Goal: Information Seeking & Learning: Learn about a topic

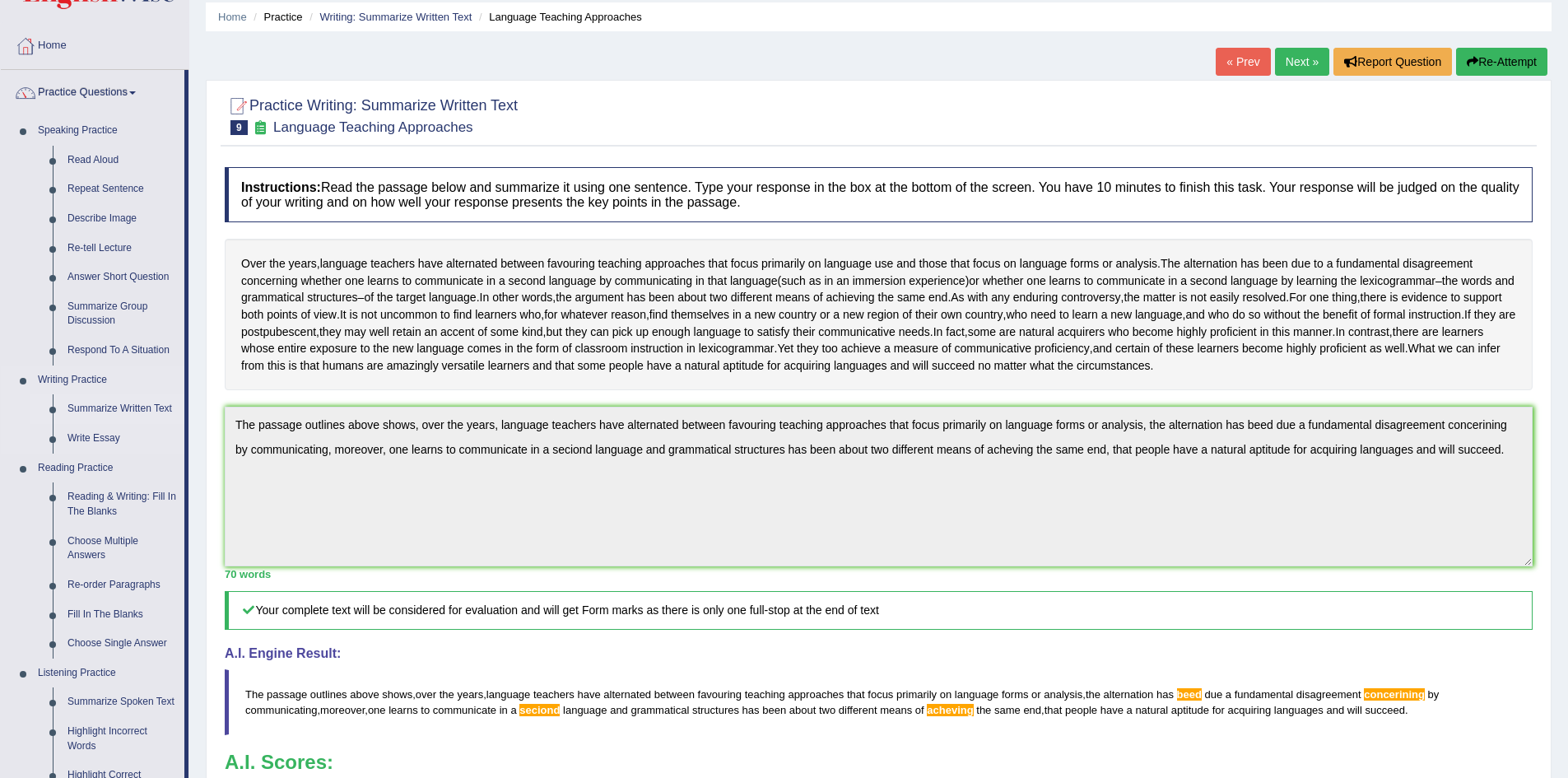
click at [120, 414] on link "Summarize Written Text" at bounding box center [121, 408] width 124 height 29
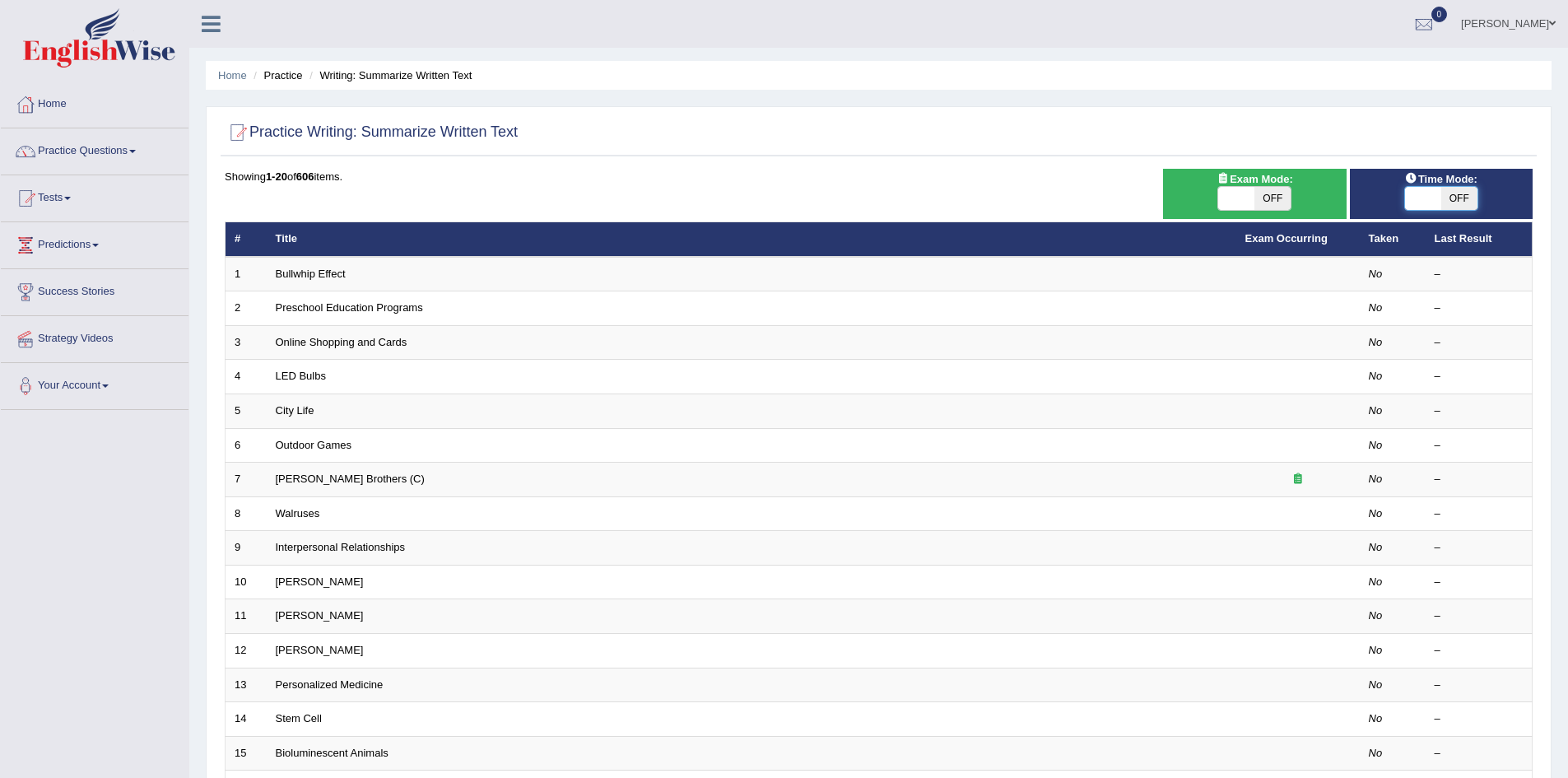
click at [1437, 192] on span at bounding box center [1423, 199] width 37 height 23
checkbox input "true"
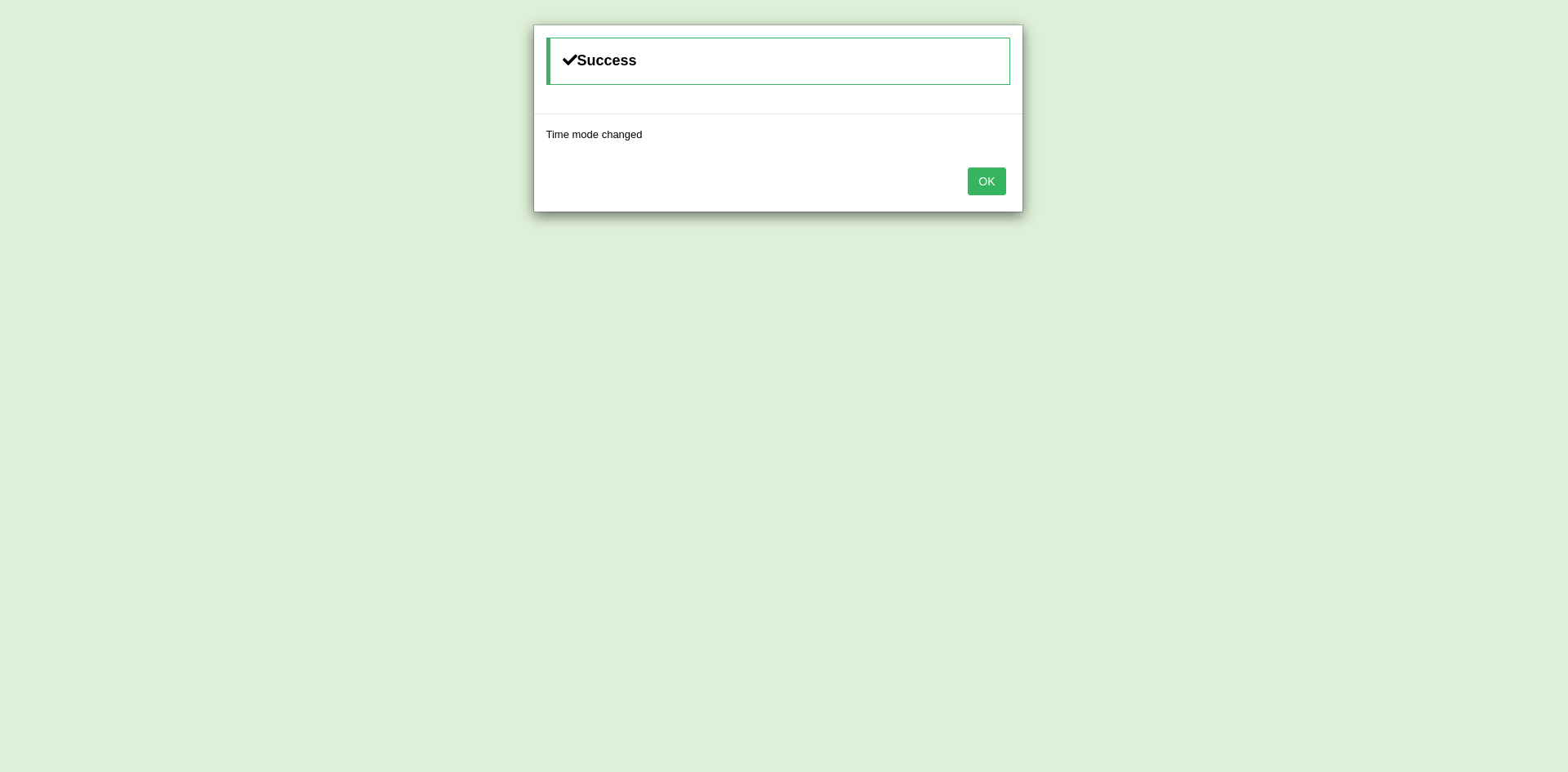
click at [981, 173] on button "OK" at bounding box center [987, 180] width 37 height 27
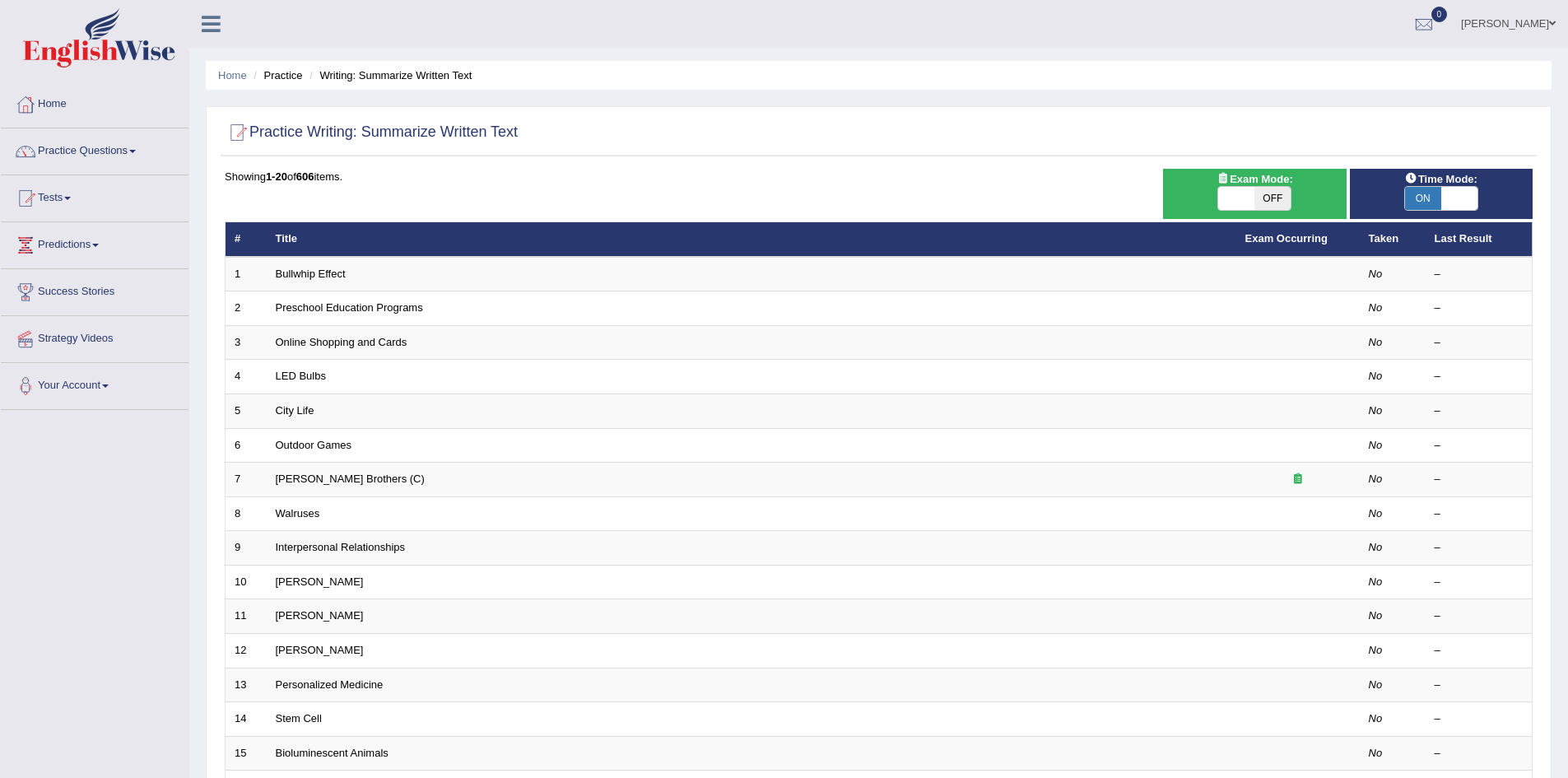
click at [1279, 201] on span "OFF" at bounding box center [1272, 199] width 37 height 23
checkbox input "true"
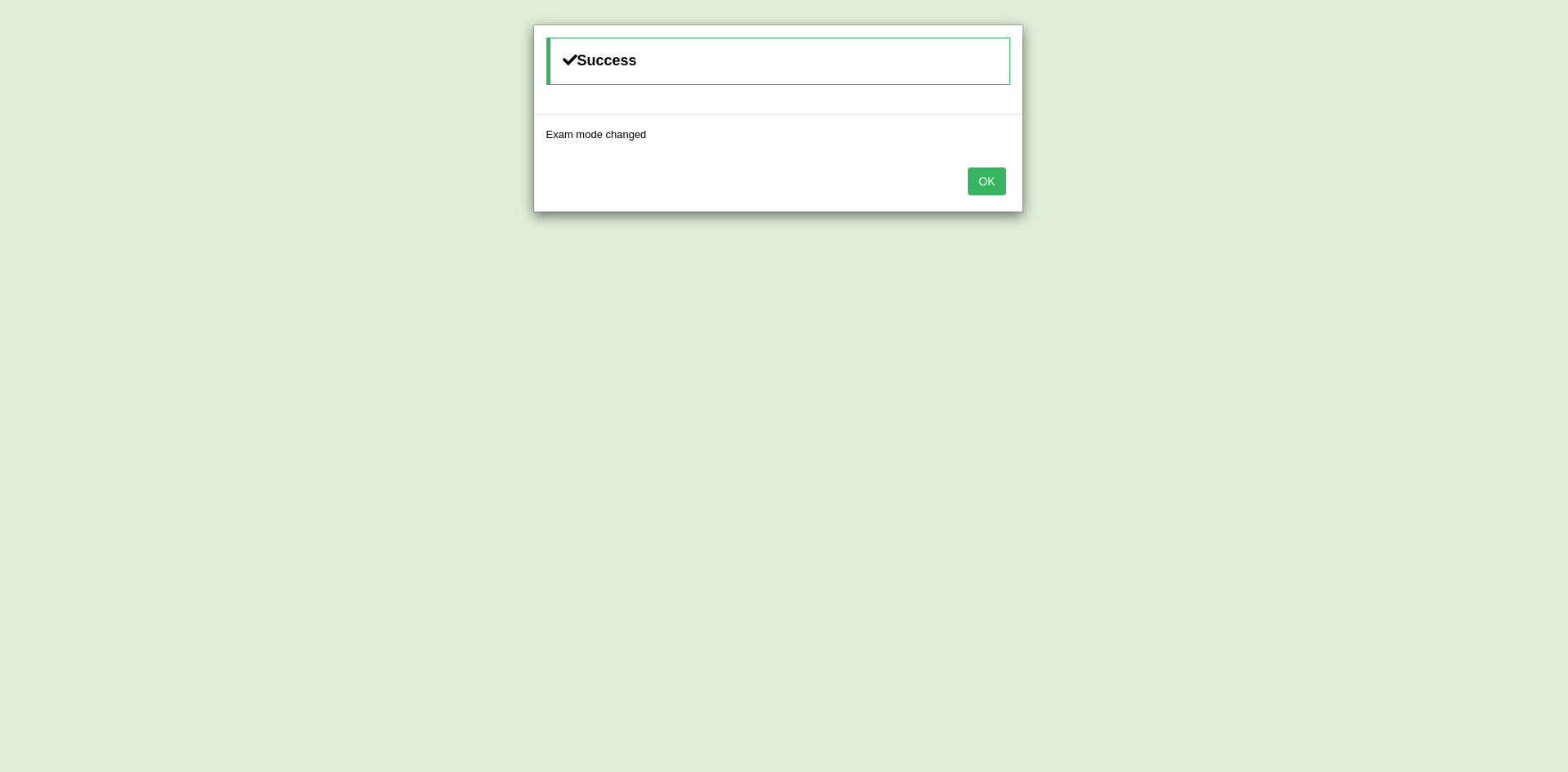
click at [1002, 169] on button "OK" at bounding box center [987, 180] width 37 height 27
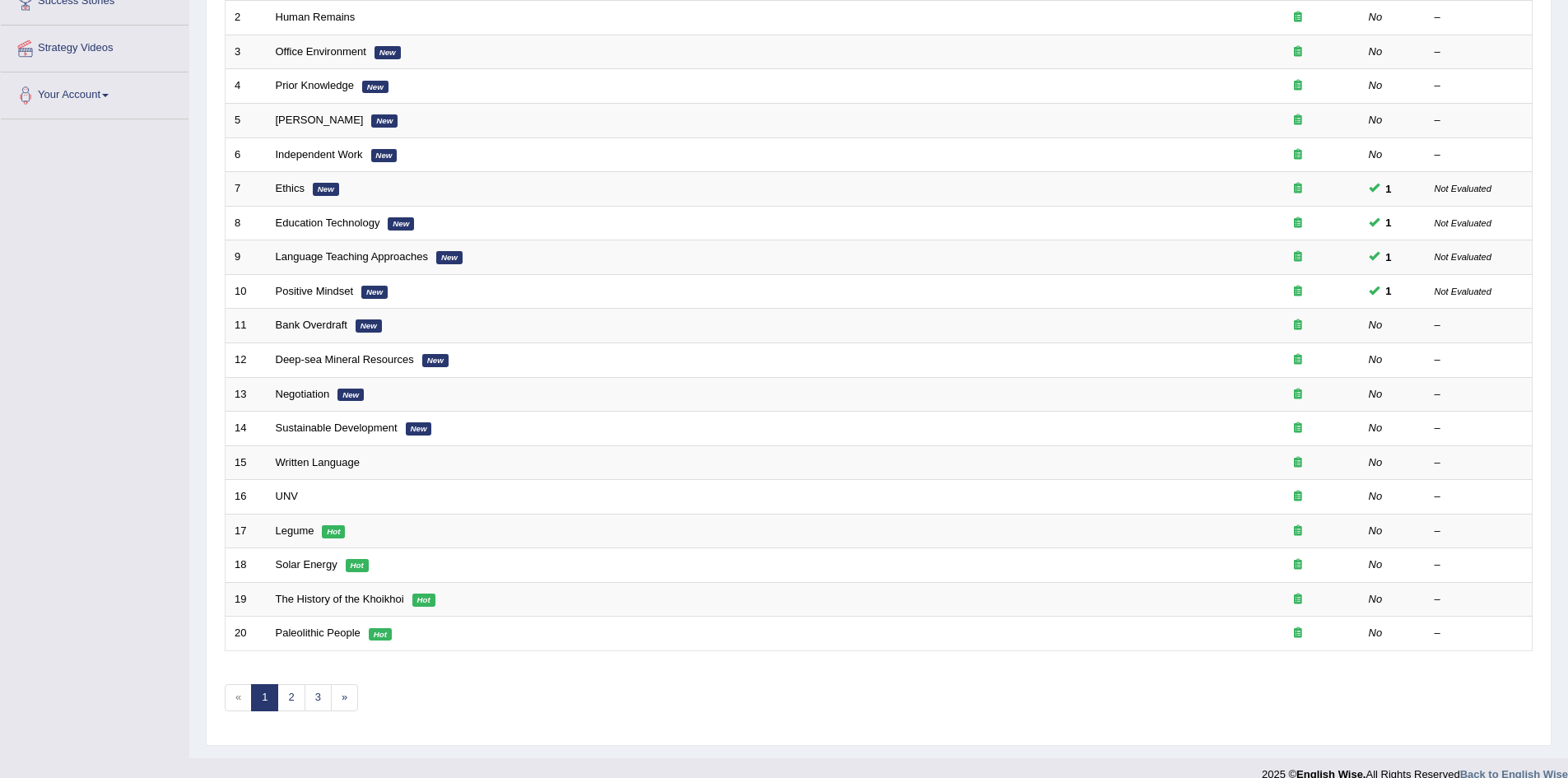
scroll to position [312, 0]
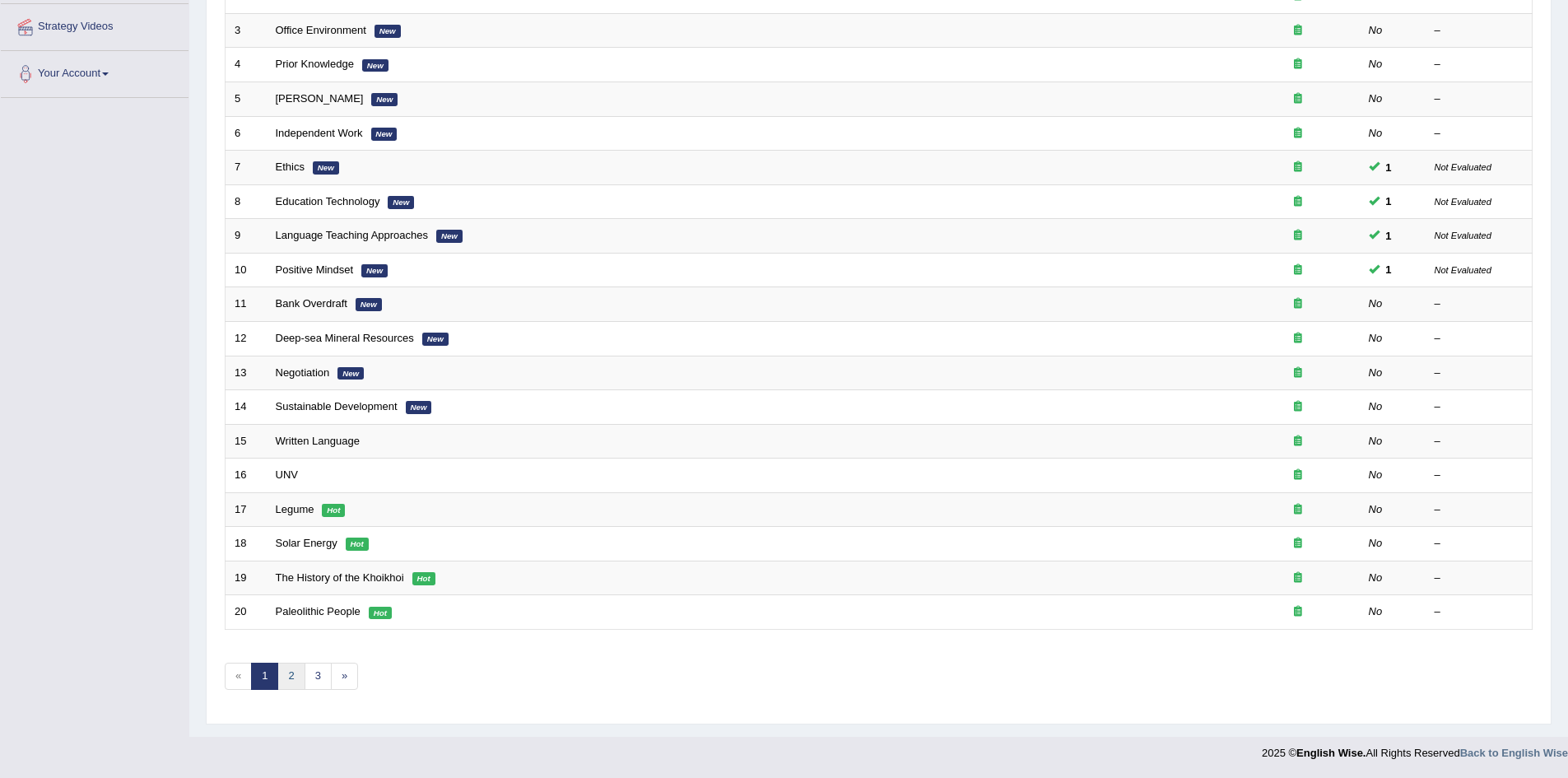
click at [297, 684] on link "2" at bounding box center [290, 676] width 27 height 27
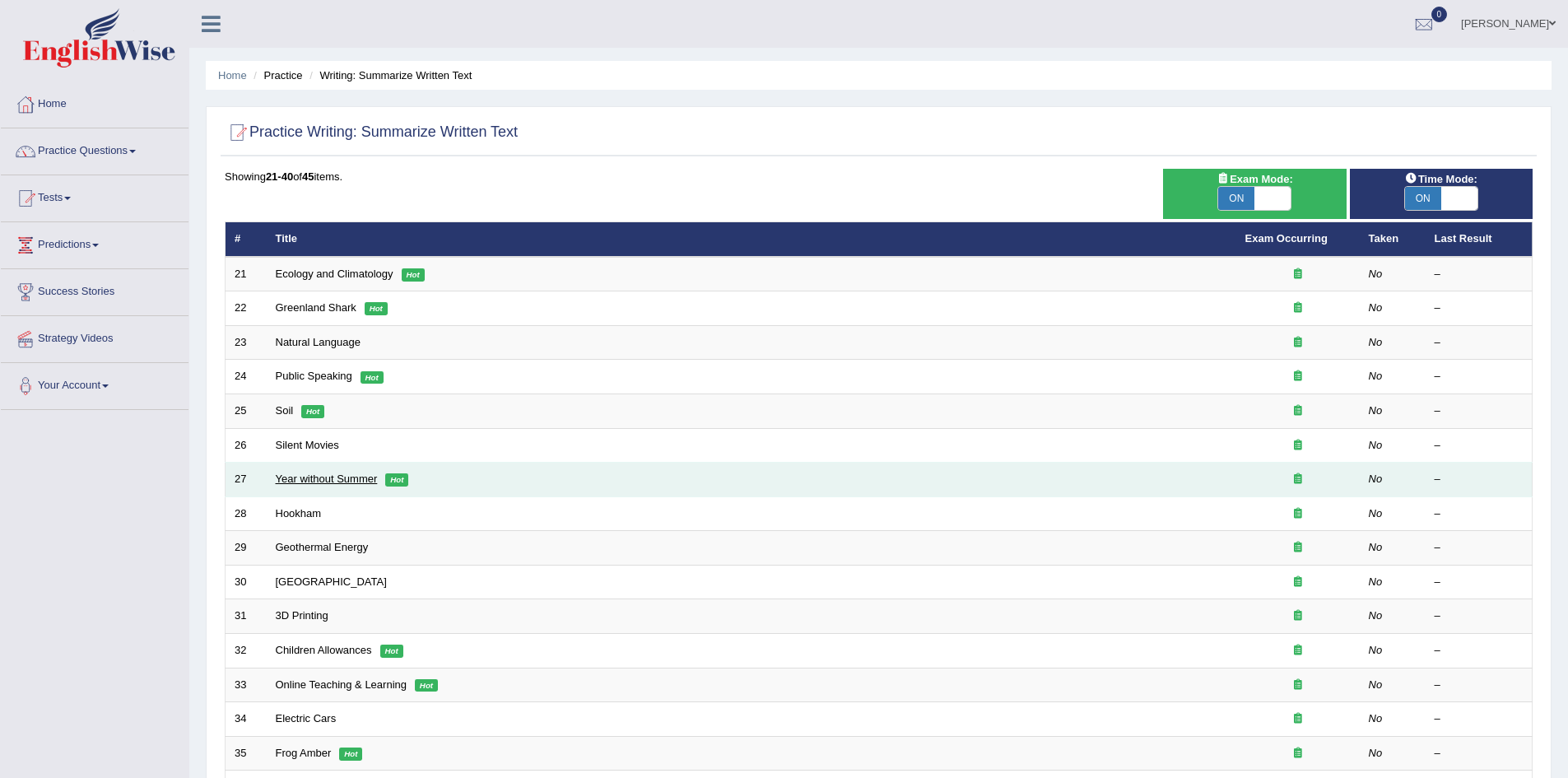
click at [310, 475] on link "Year without Summer" at bounding box center [326, 479] width 102 height 12
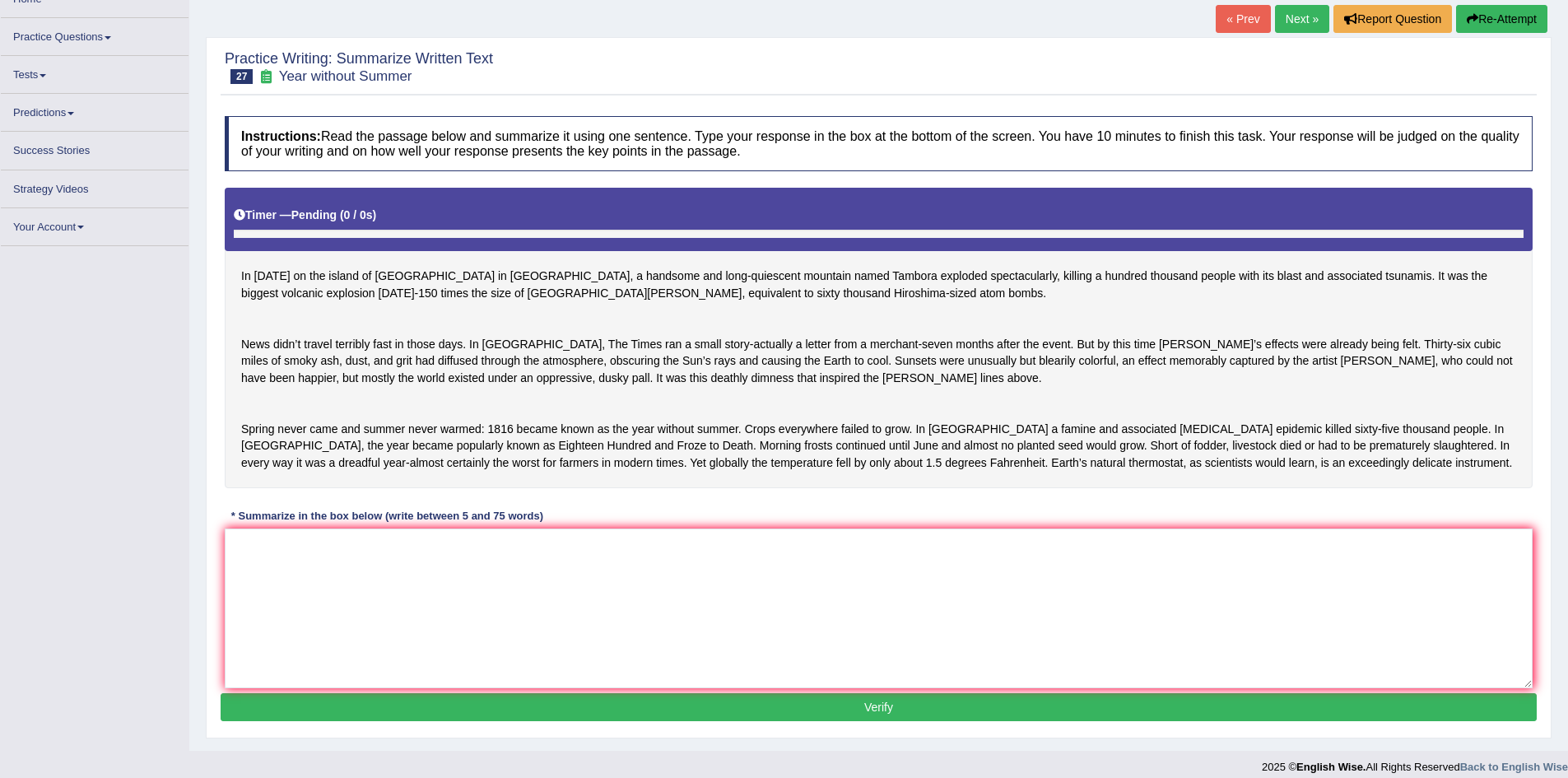
scroll to position [105, 0]
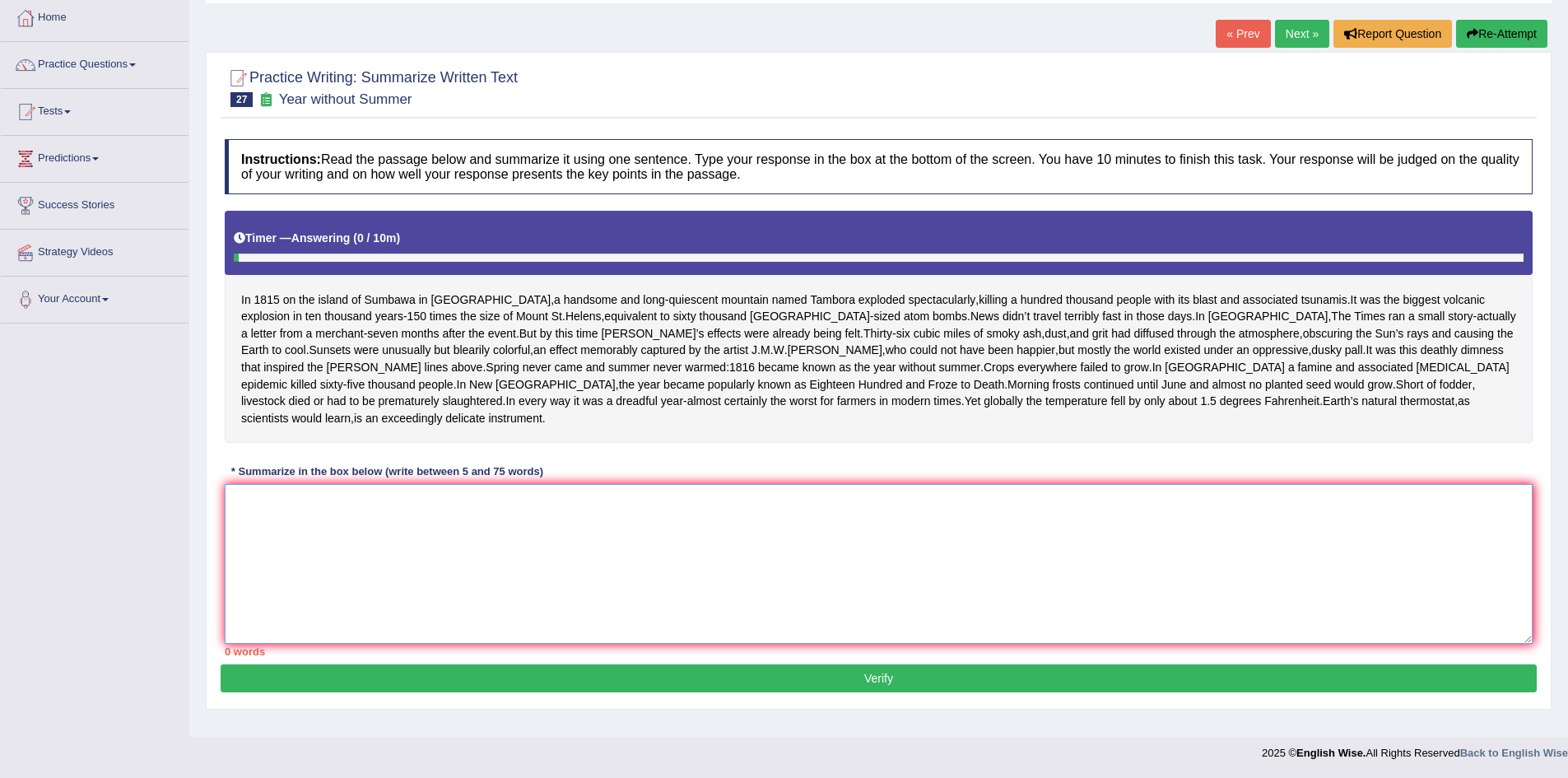
click at [814, 610] on textarea at bounding box center [878, 563] width 1308 height 160
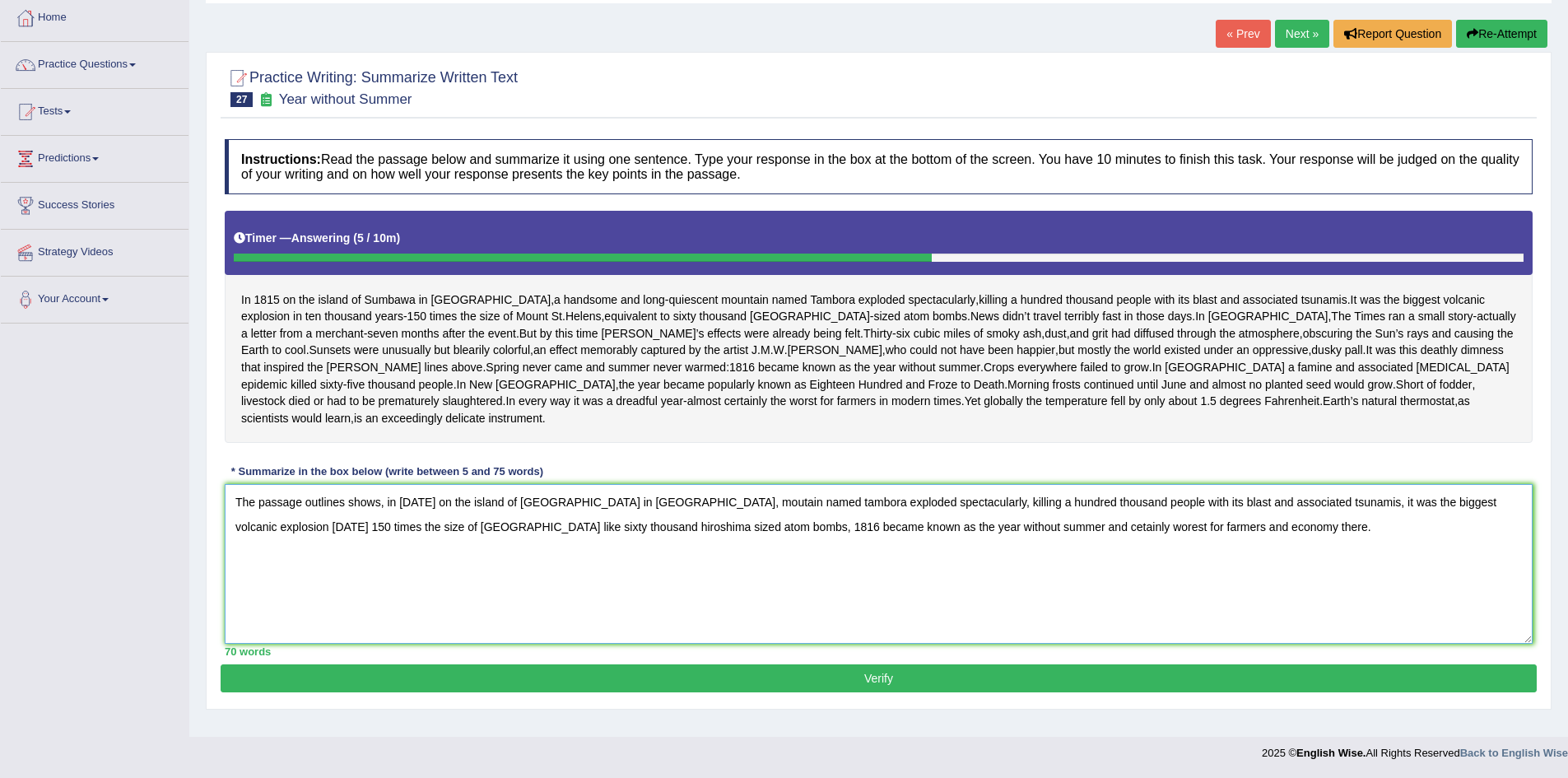
type textarea "The passage outlines shows, in 1815 on the island of sumbawa in indonesia, mout…"
click at [831, 687] on button "Verify" at bounding box center [878, 677] width 1316 height 28
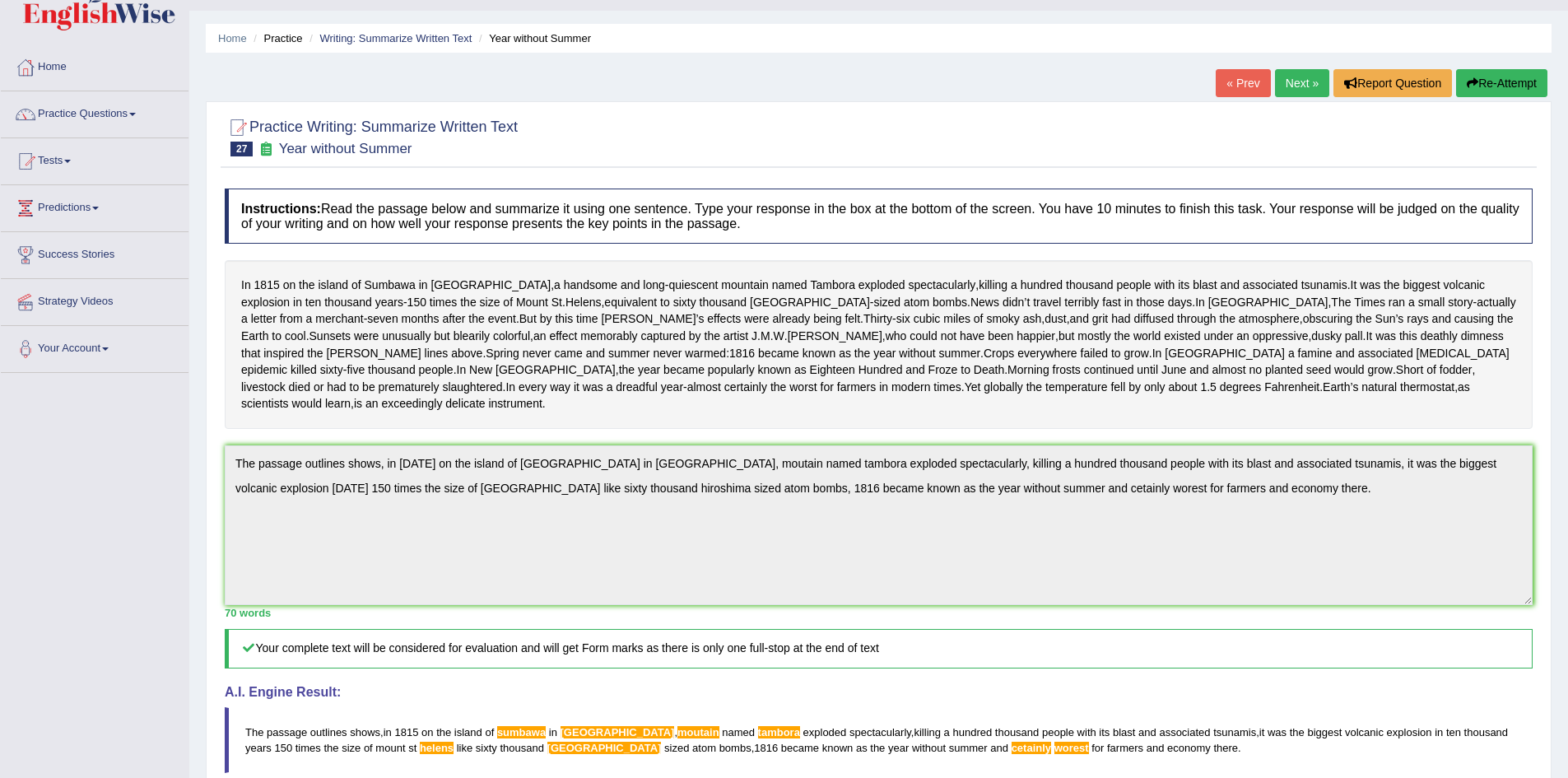
scroll to position [0, 0]
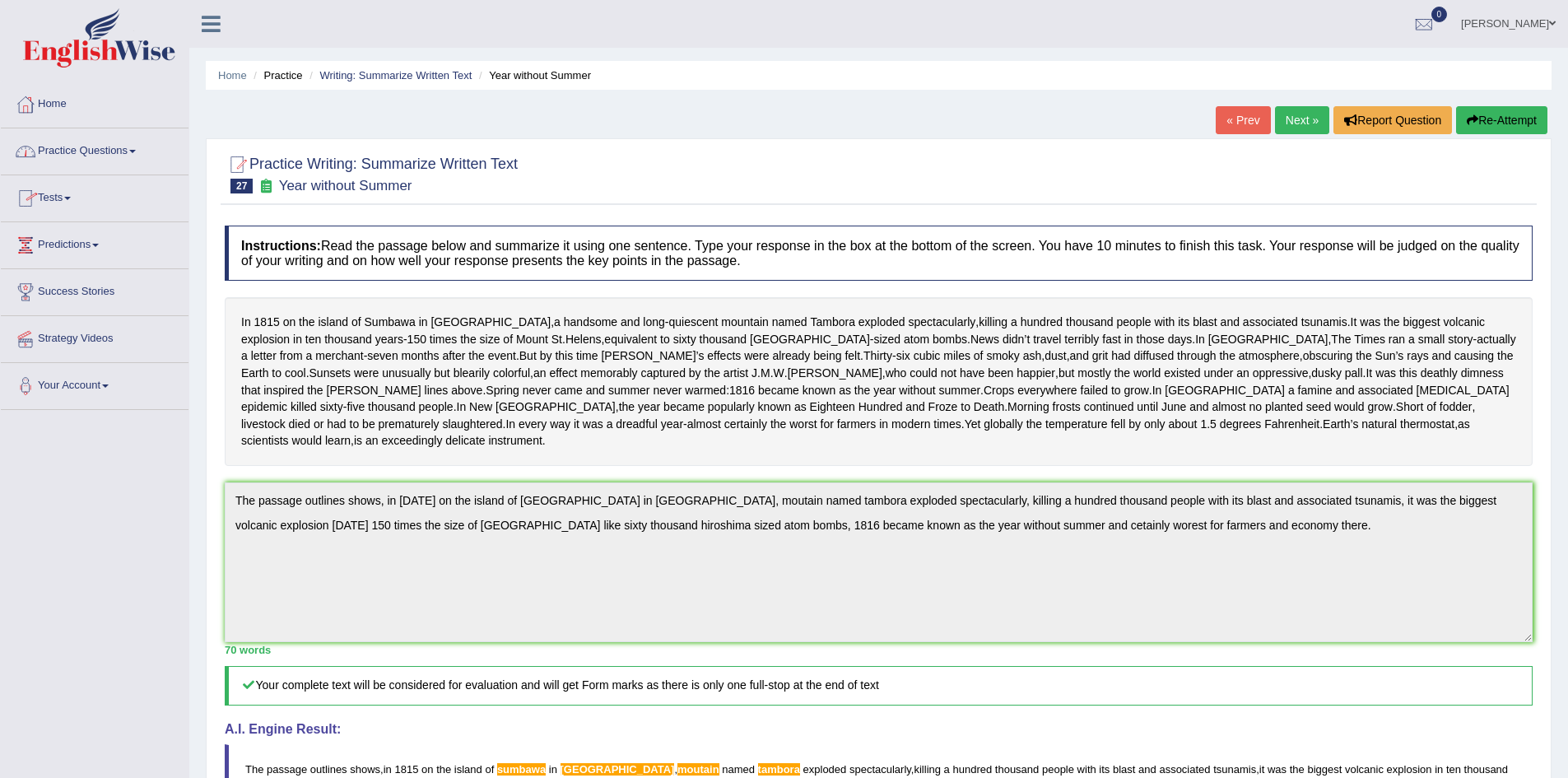
click at [95, 166] on link "Practice Questions" at bounding box center [94, 149] width 188 height 41
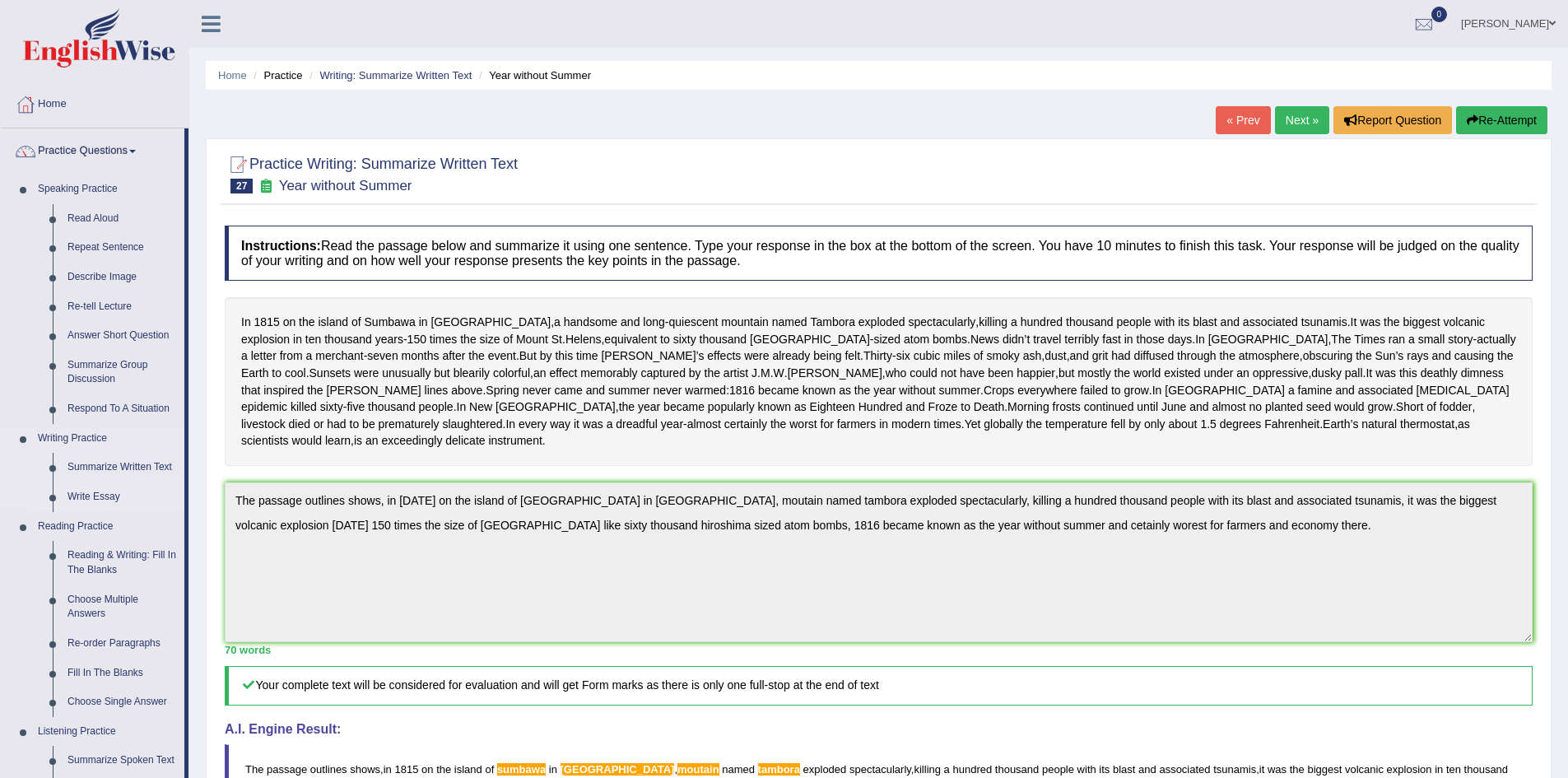
click at [92, 504] on link "Write Essay" at bounding box center [121, 496] width 124 height 29
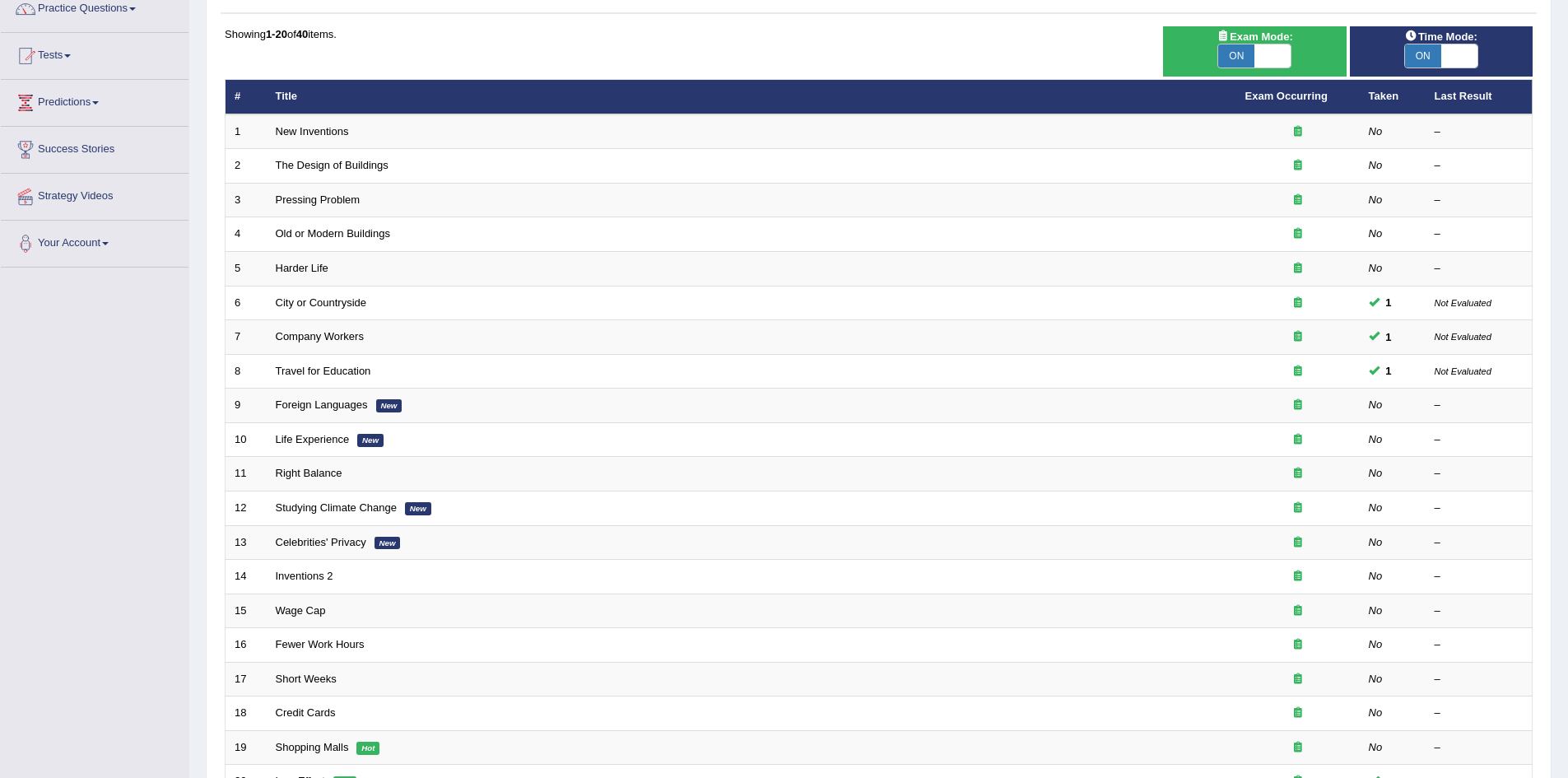
scroll to position [163, 0]
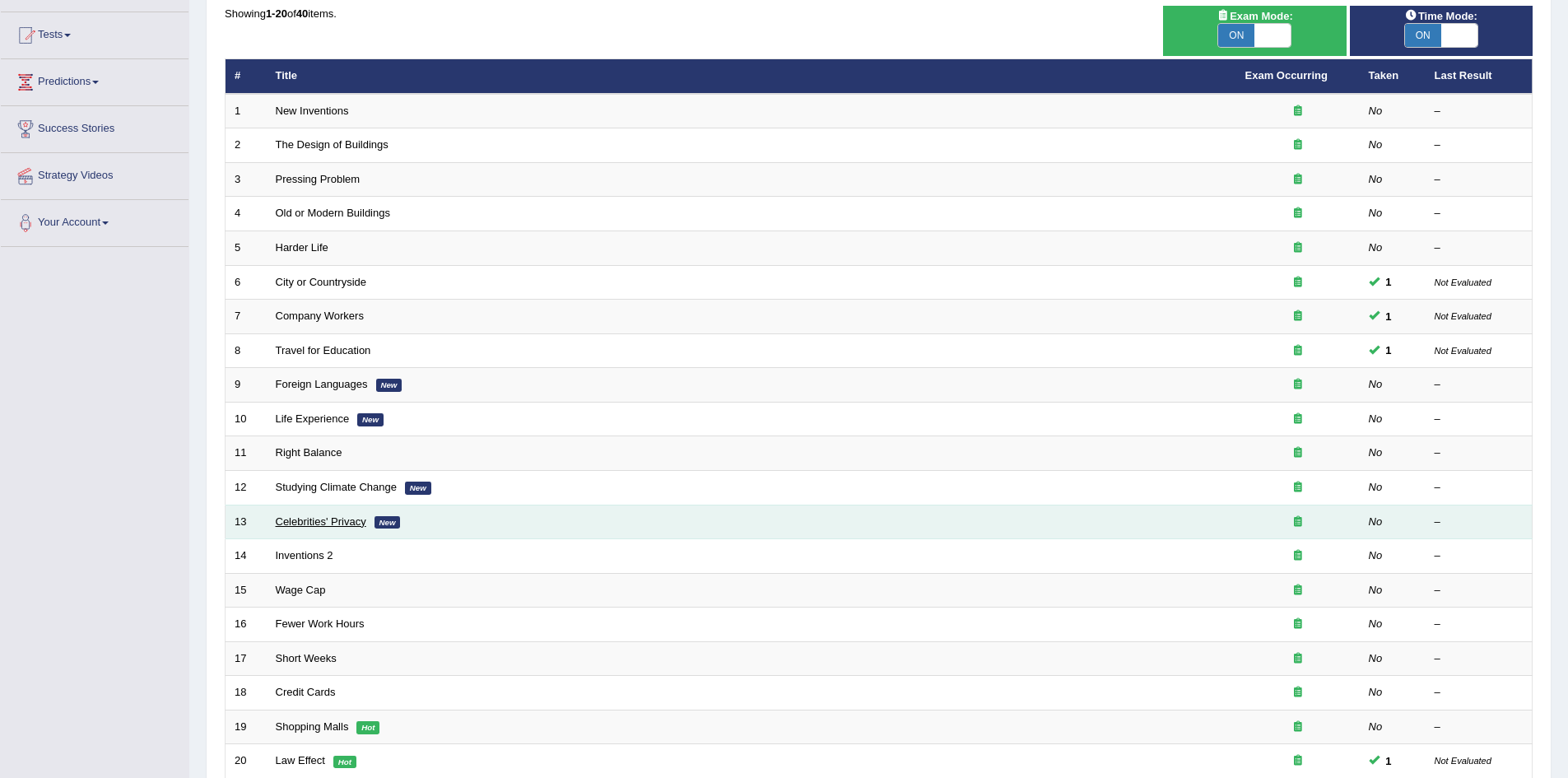
click at [333, 518] on link "Celebrities' Privacy" at bounding box center [321, 521] width 91 height 12
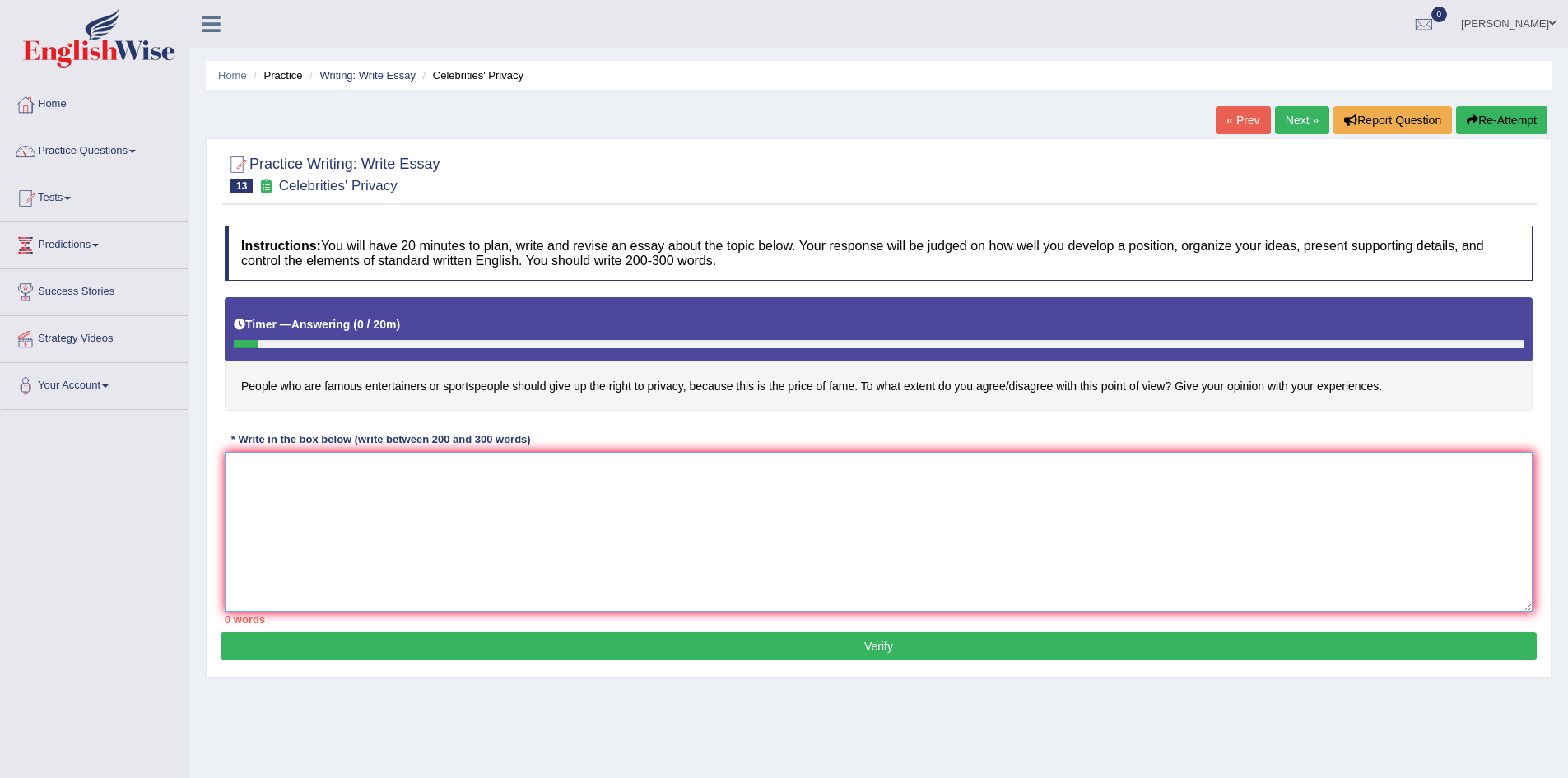
click at [423, 483] on textarea at bounding box center [878, 531] width 1308 height 160
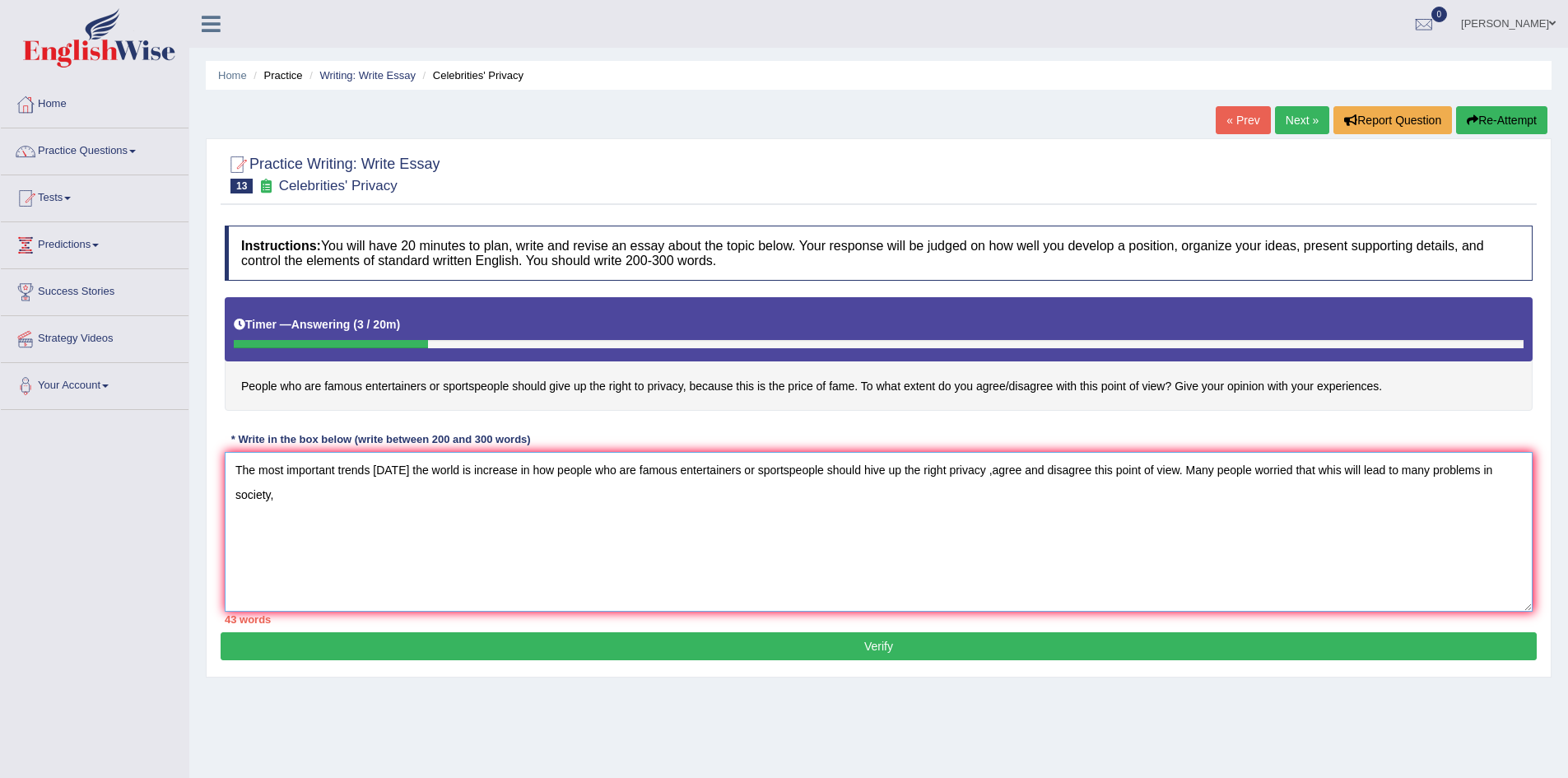
click at [995, 473] on textarea "The most important trends [DATE] the world is increase in how people who are fa…" at bounding box center [878, 531] width 1308 height 160
click at [1040, 495] on textarea "The most important trends [DATE] the world is increase in how people who are fa…" at bounding box center [878, 531] width 1308 height 160
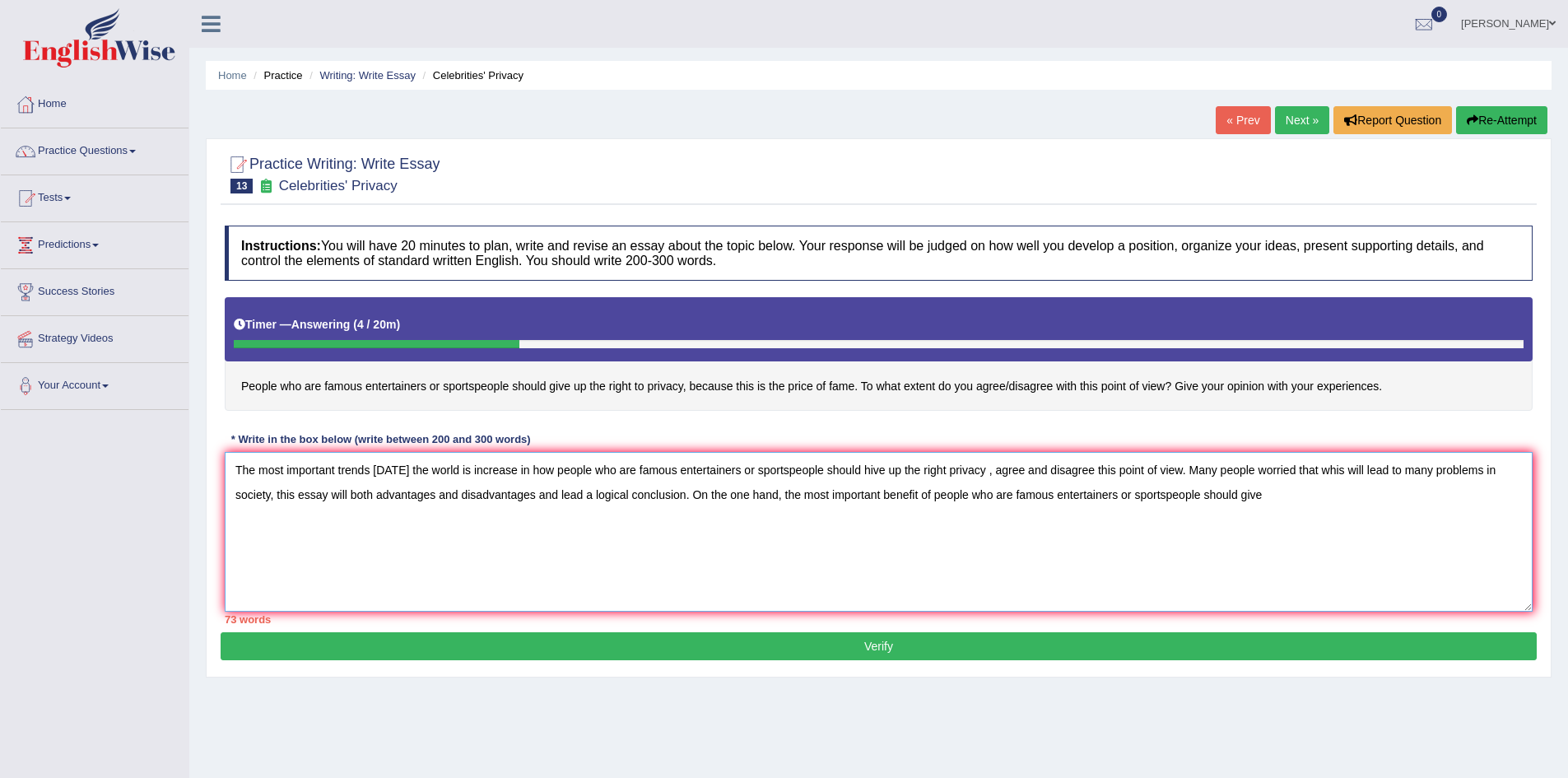
click at [870, 465] on textarea "The most important trends [DATE] the world is increase in how people who are fa…" at bounding box center [878, 531] width 1308 height 160
click at [1344, 495] on textarea "The most important trends [DATE] the world is increase in how people who are fa…" at bounding box center [878, 531] width 1308 height 160
click at [992, 470] on textarea "The most important trends [DATE] the world is increase in how people who are fa…" at bounding box center [878, 531] width 1308 height 160
click at [1381, 504] on textarea "The most important trends [DATE] the world is increase in how people who are fa…" at bounding box center [878, 531] width 1308 height 160
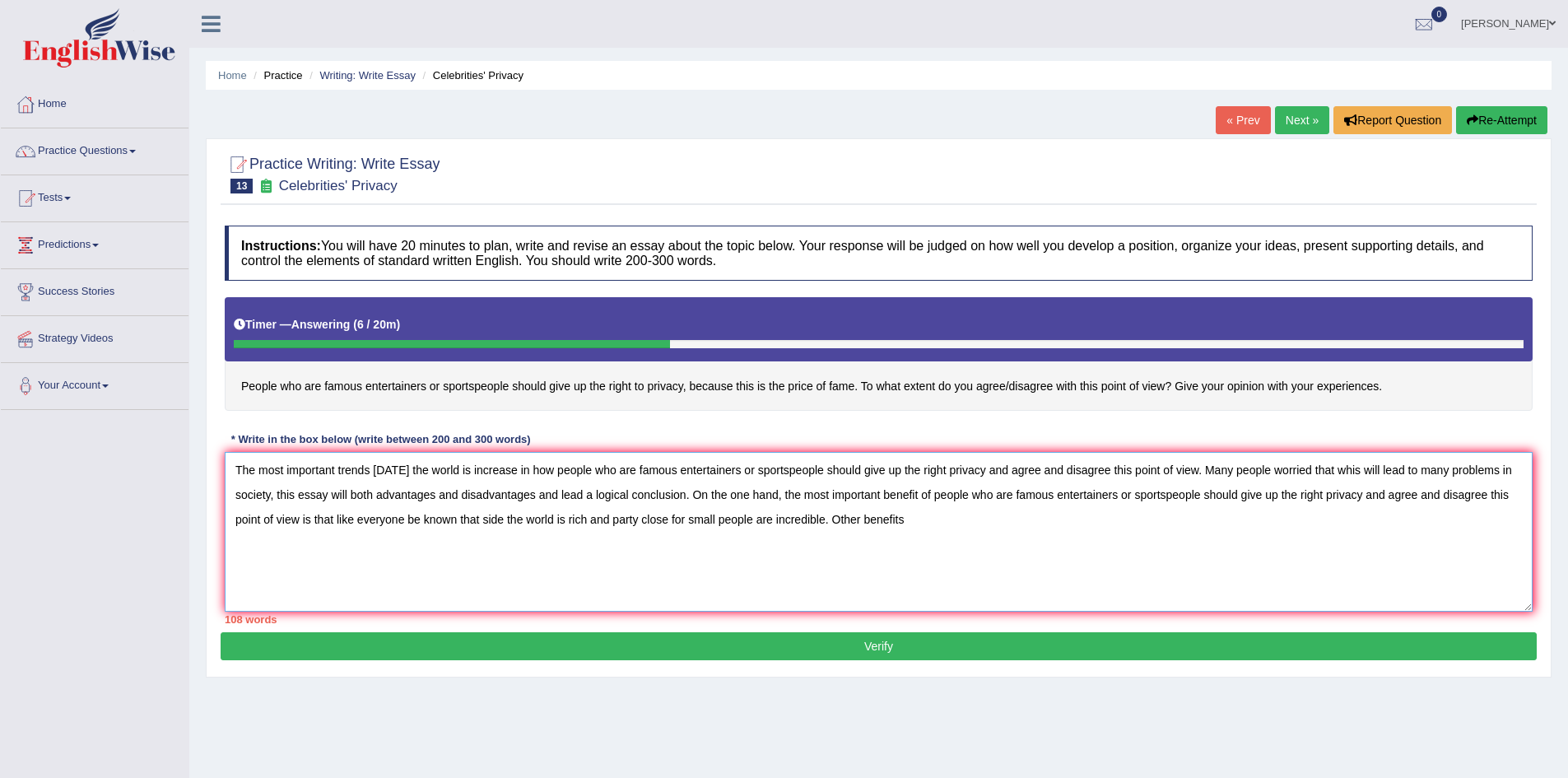
click at [917, 500] on textarea "The most important trends [DATE] the world is increase in how people who are fa…" at bounding box center [878, 531] width 1308 height 160
click at [912, 525] on textarea "The most important trends [DATE] the world is increase in how people who are fa…" at bounding box center [878, 531] width 1308 height 160
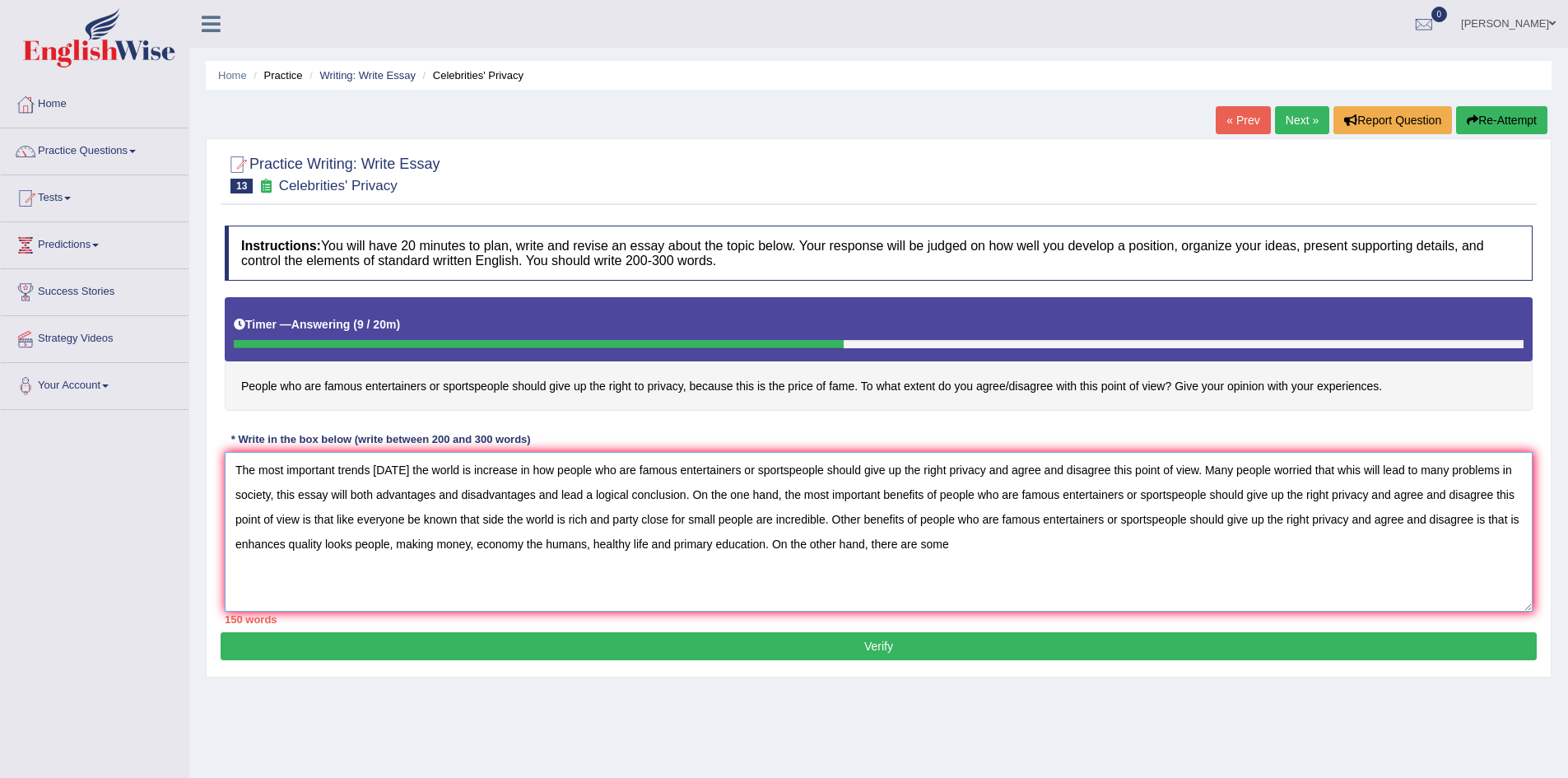
click at [296, 518] on textarea "The most important trends [DATE] the world is increase in how people who are fa…" at bounding box center [878, 531] width 1308 height 160
click at [824, 521] on textarea "The most important trends [DATE] the world is increase in how people who are fa…" at bounding box center [878, 531] width 1308 height 160
click at [1147, 557] on textarea "The most important trends [DATE] the world is increase in how people who are fa…" at bounding box center [878, 531] width 1308 height 160
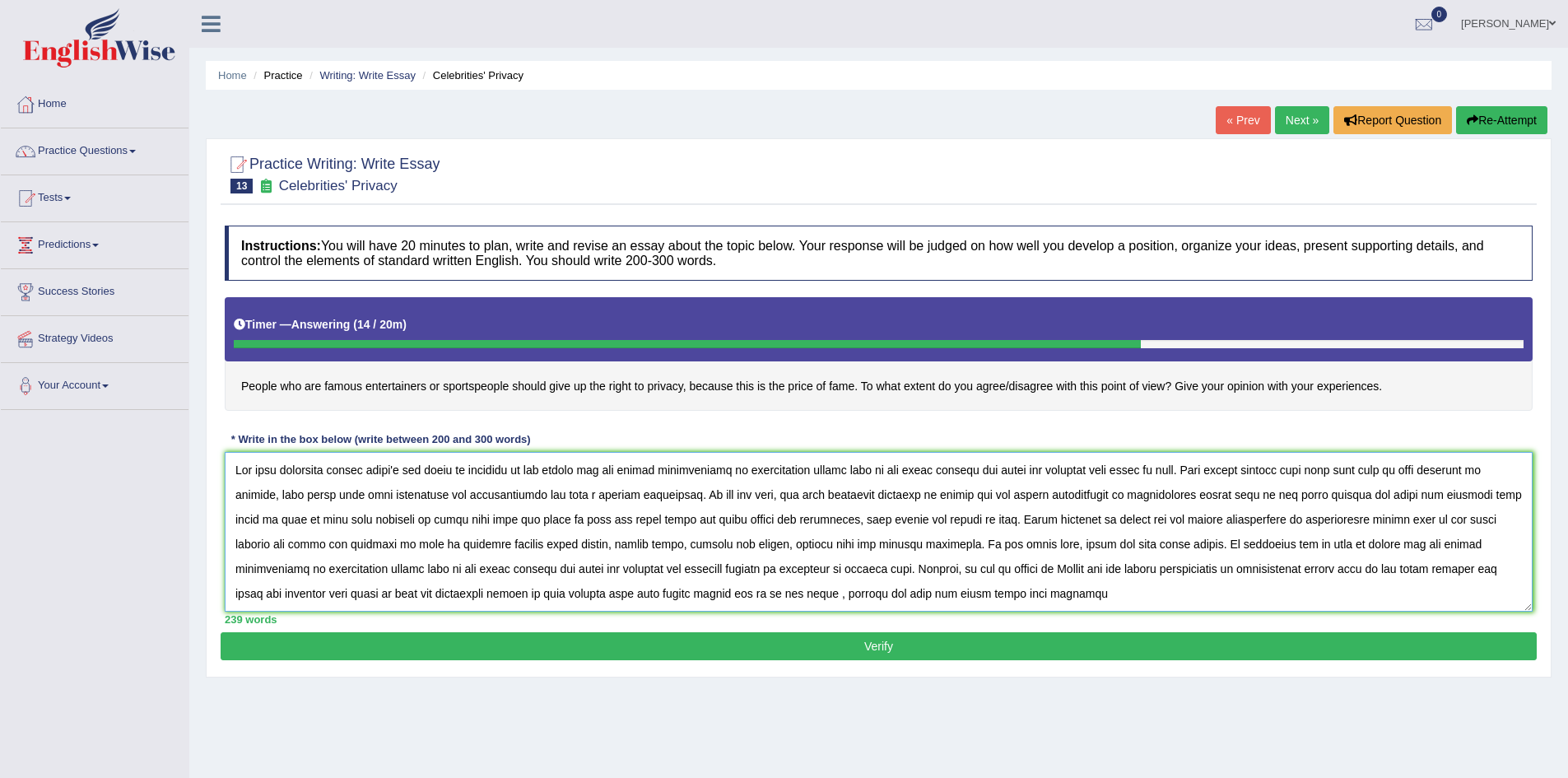
click at [1107, 584] on textarea at bounding box center [878, 531] width 1308 height 160
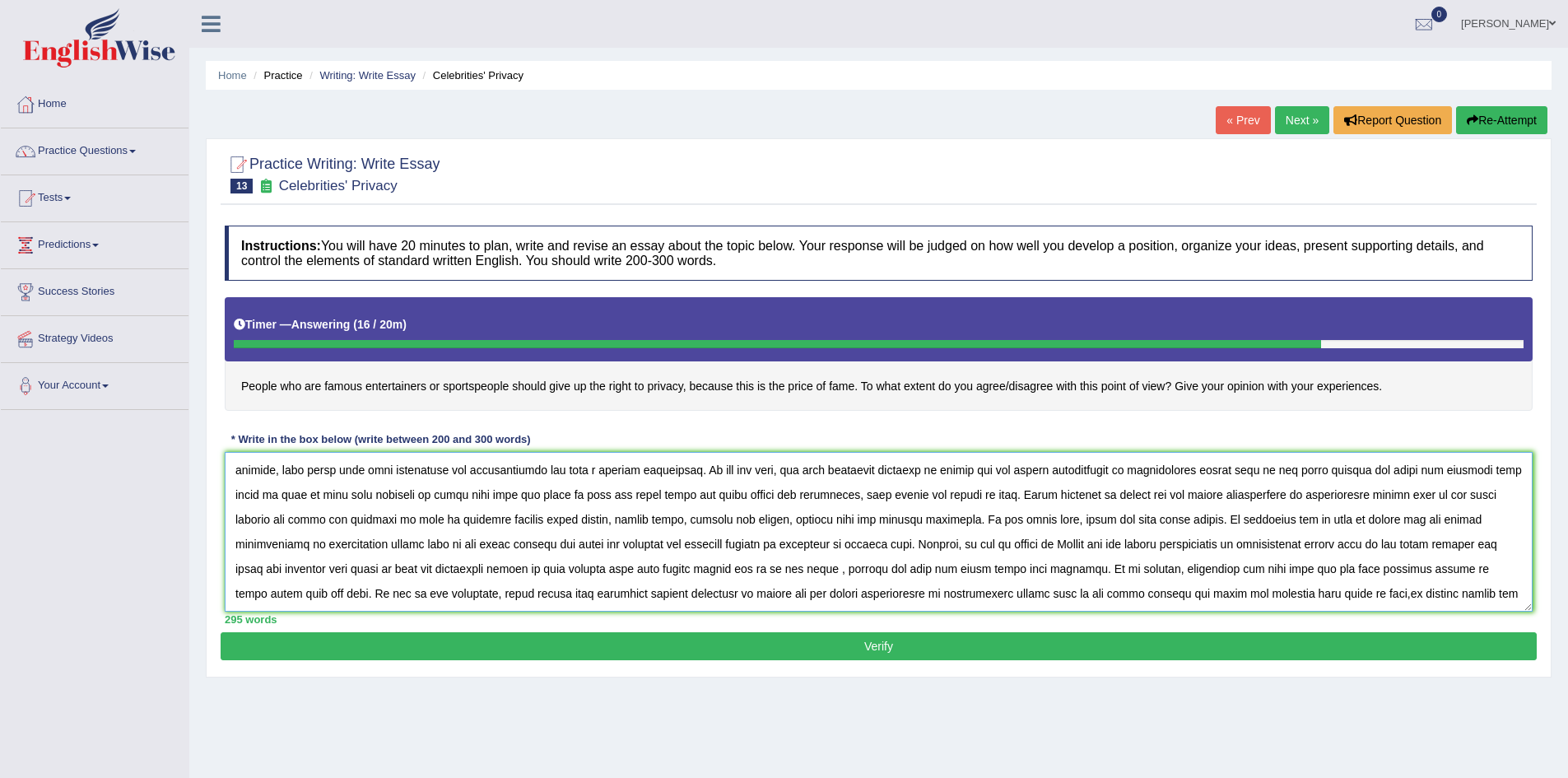
scroll to position [38, 0]
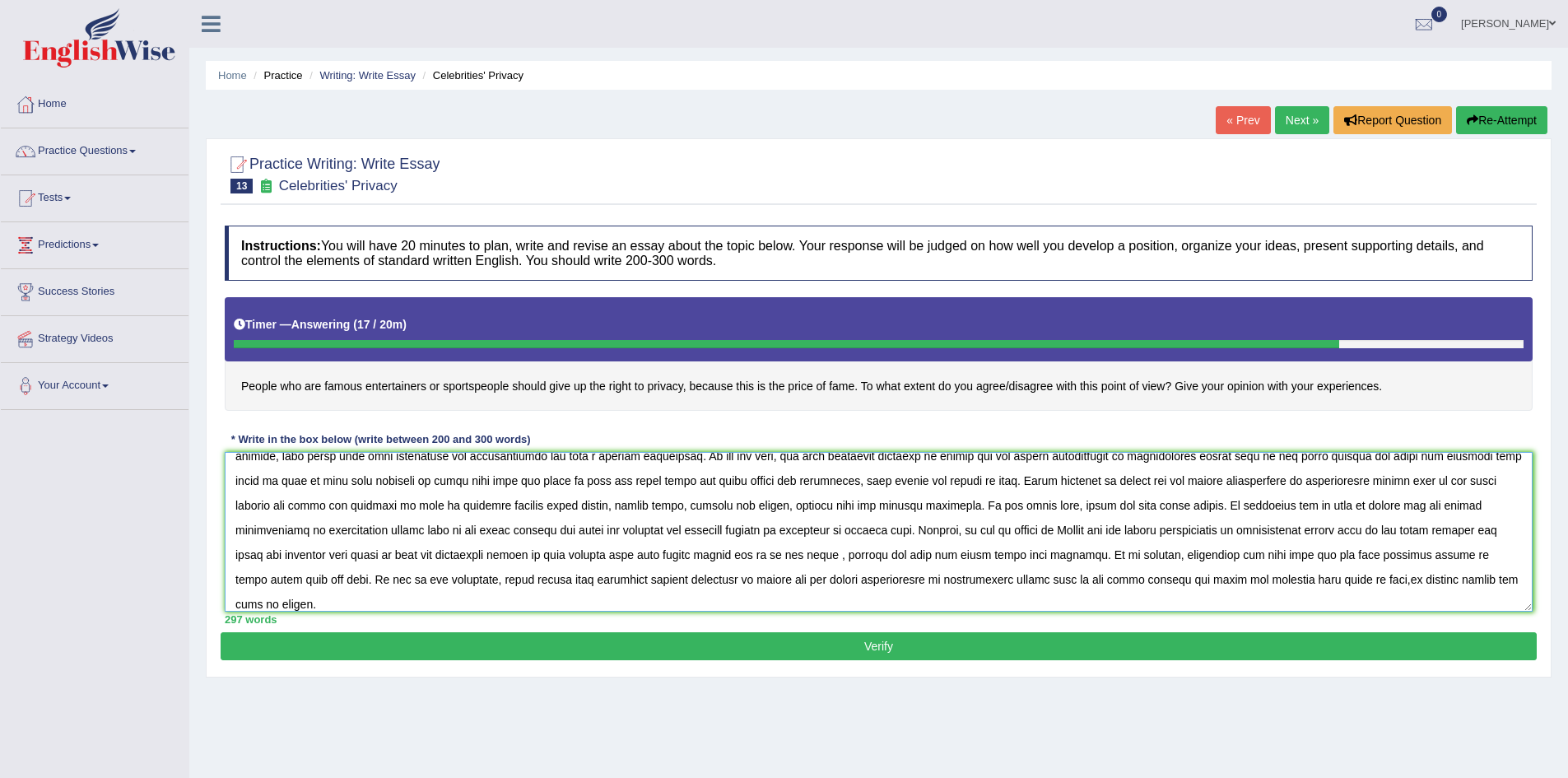
click at [364, 577] on textarea at bounding box center [878, 531] width 1308 height 160
type textarea "The most important trends [DATE] the world is increase in how people who are fa…"
click at [501, 642] on button "Verify" at bounding box center [878, 645] width 1316 height 28
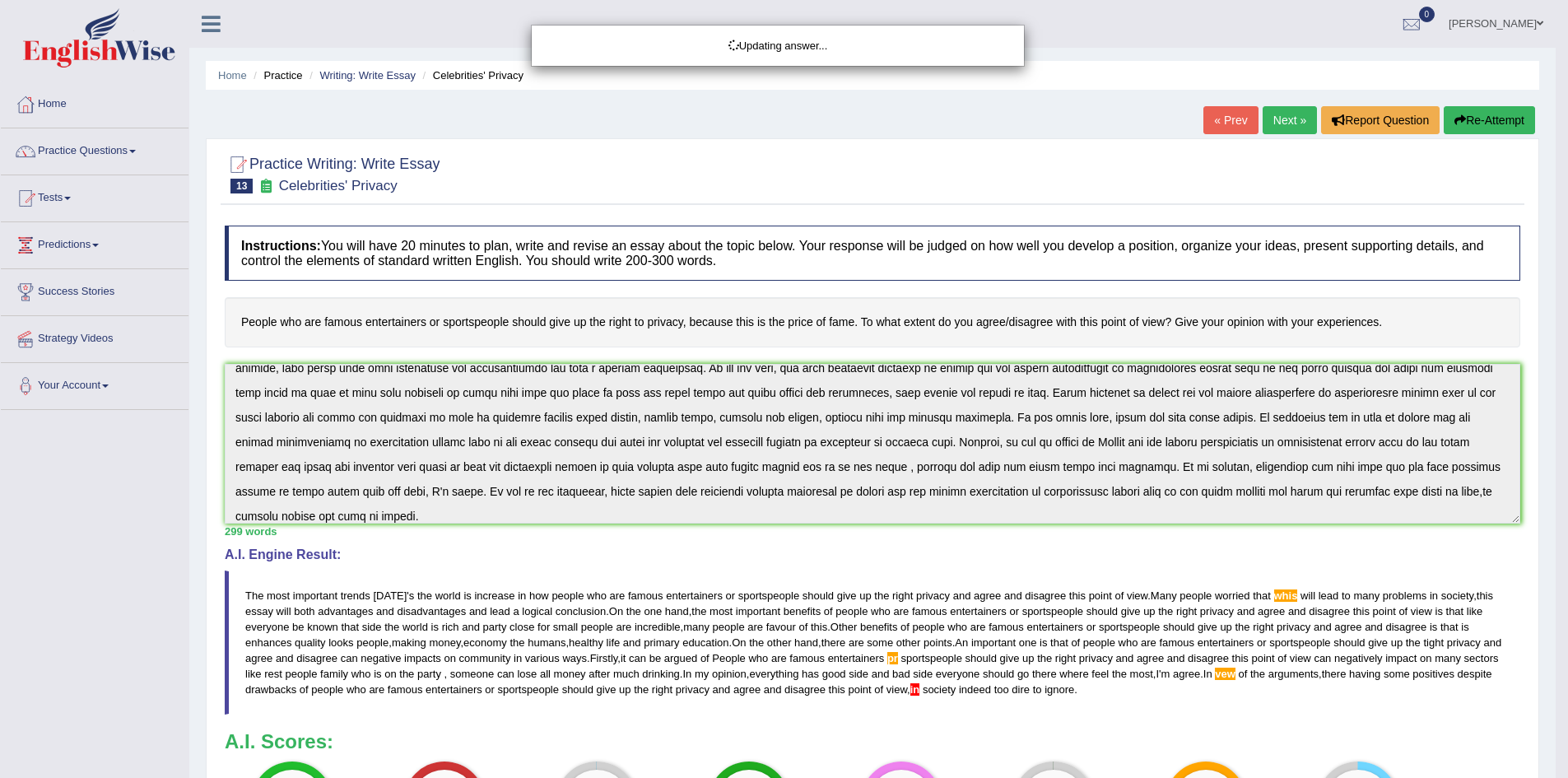
drag, startPoint x: 1554, startPoint y: 168, endPoint x: 1573, endPoint y: 270, distance: 103.8
click at [1568, 270] on html "Toggle navigation Home Practice Questions Speaking Practice Read Aloud Repeat S…" at bounding box center [784, 389] width 1568 height 778
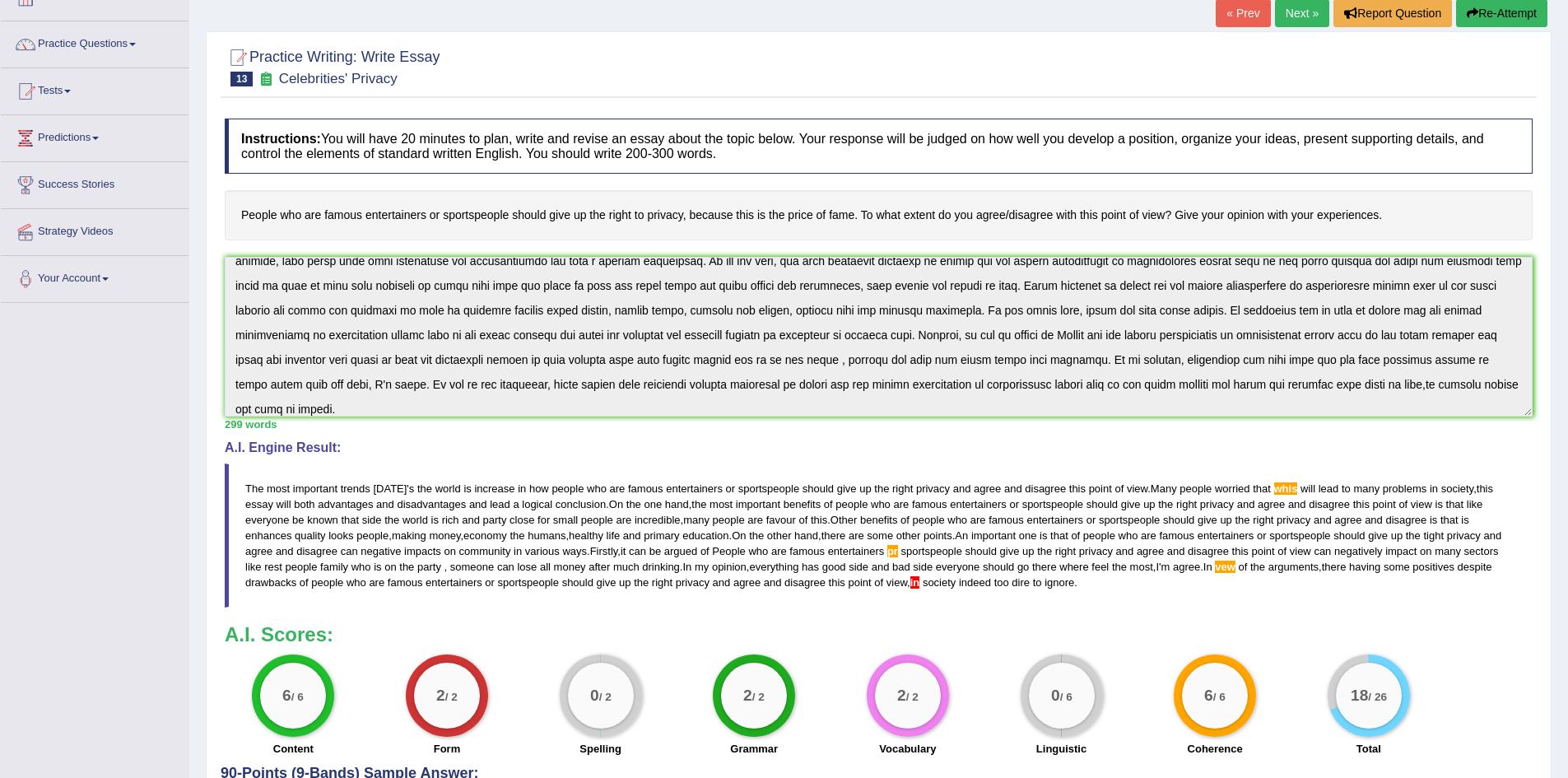
scroll to position [88, 0]
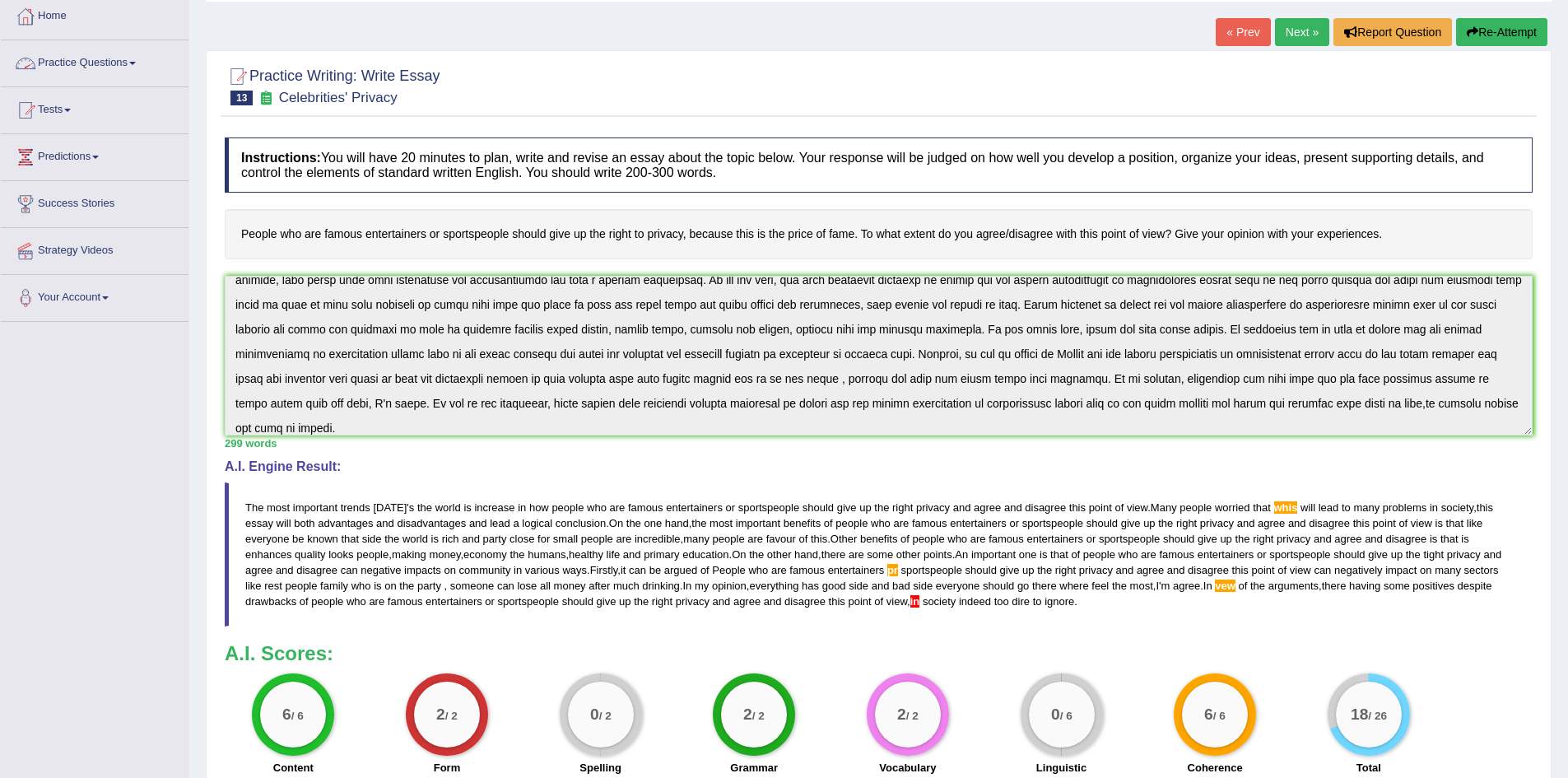
click at [90, 53] on link "Practice Questions" at bounding box center [94, 61] width 188 height 41
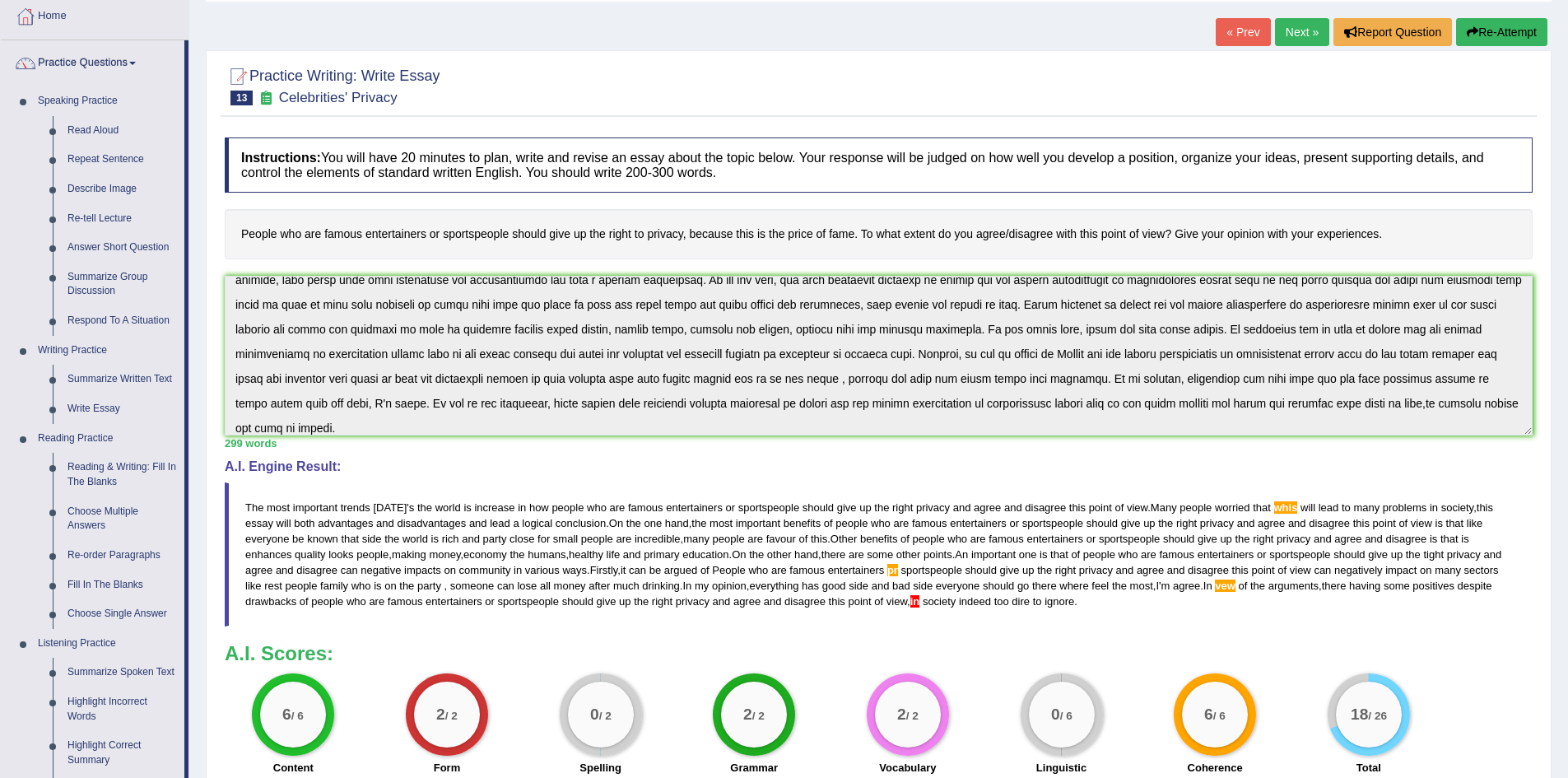
drag, startPoint x: 187, startPoint y: 373, endPoint x: 197, endPoint y: 437, distance: 64.8
click at [197, 437] on div "Toggle navigation Home Practice Questions Speaking Practice Read Aloud Repeat S…" at bounding box center [784, 421] width 1568 height 1019
